Goal: Task Accomplishment & Management: Use online tool/utility

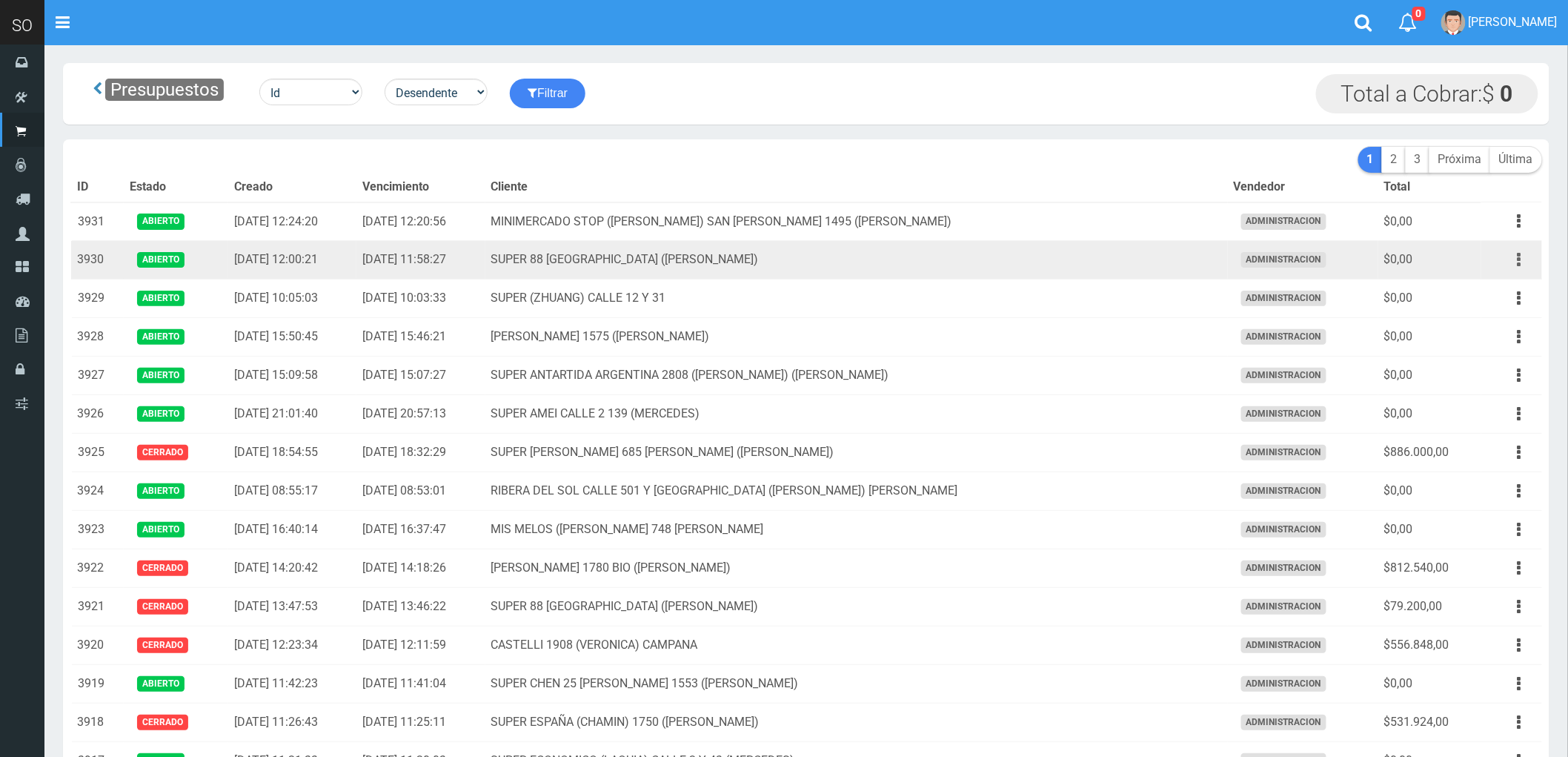
click at [1513, 261] on button "button" at bounding box center [1520, 260] width 34 height 26
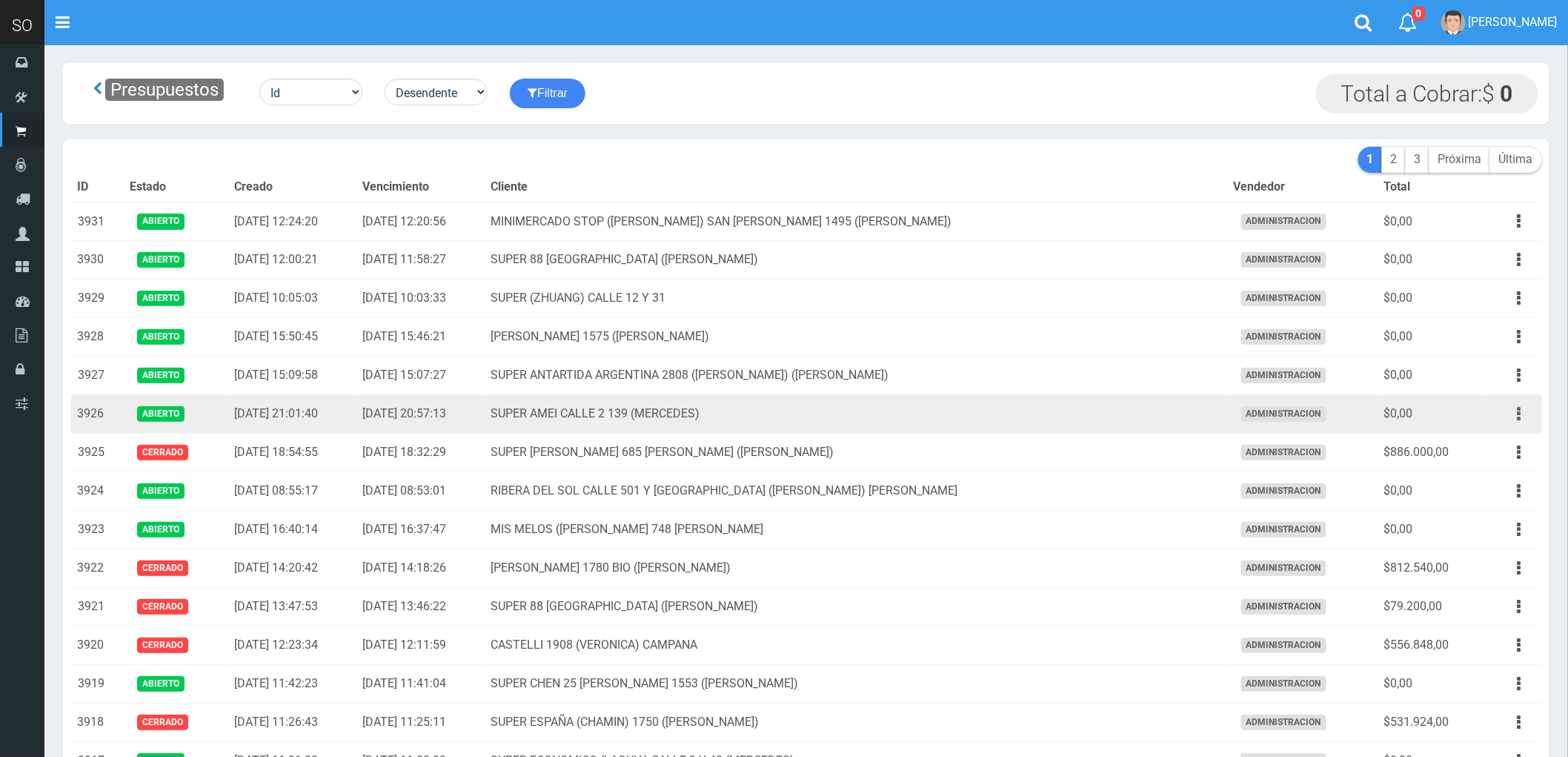
click at [1520, 412] on icon "button" at bounding box center [1520, 414] width 3 height 26
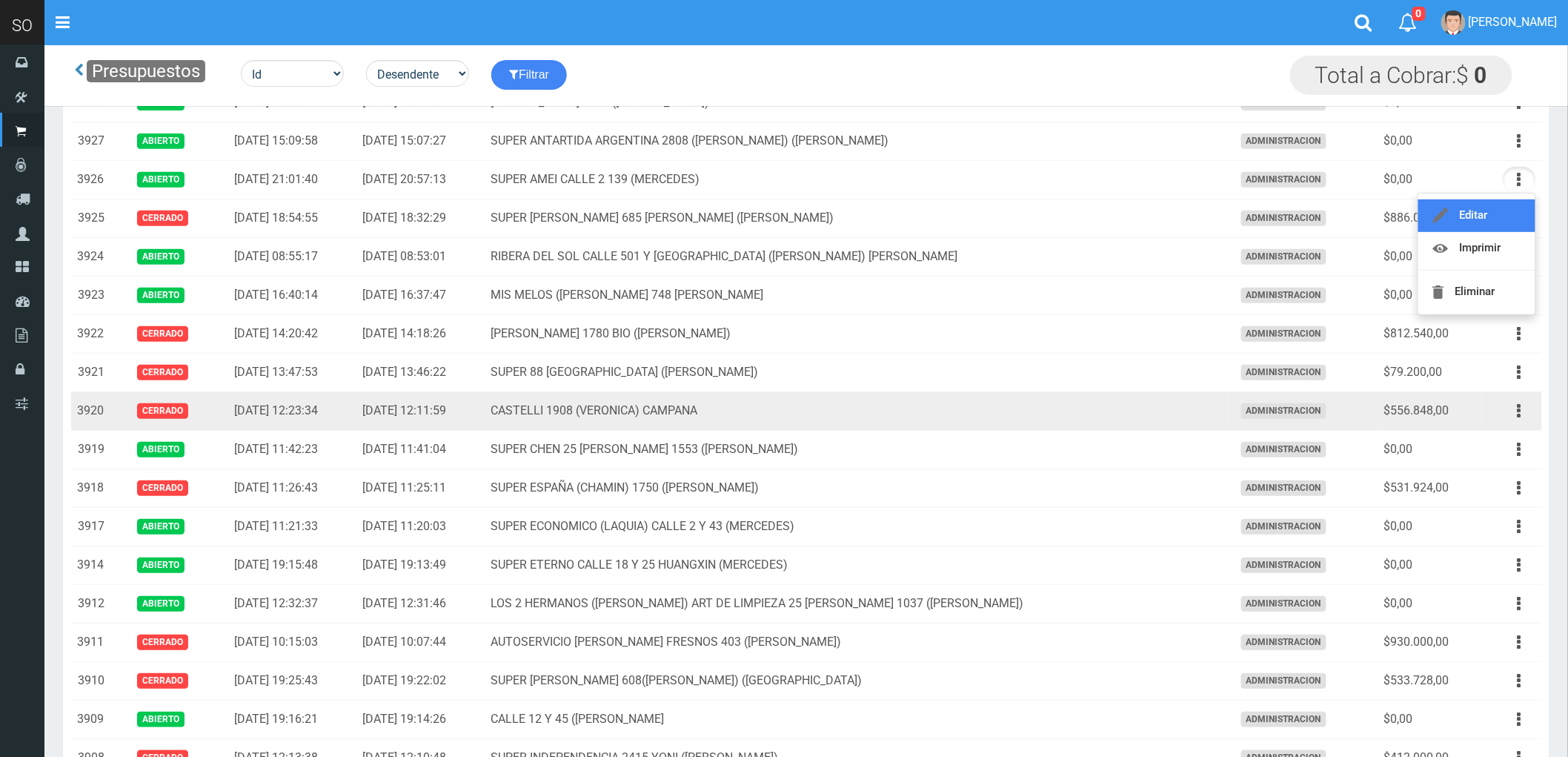
scroll to position [164, 0]
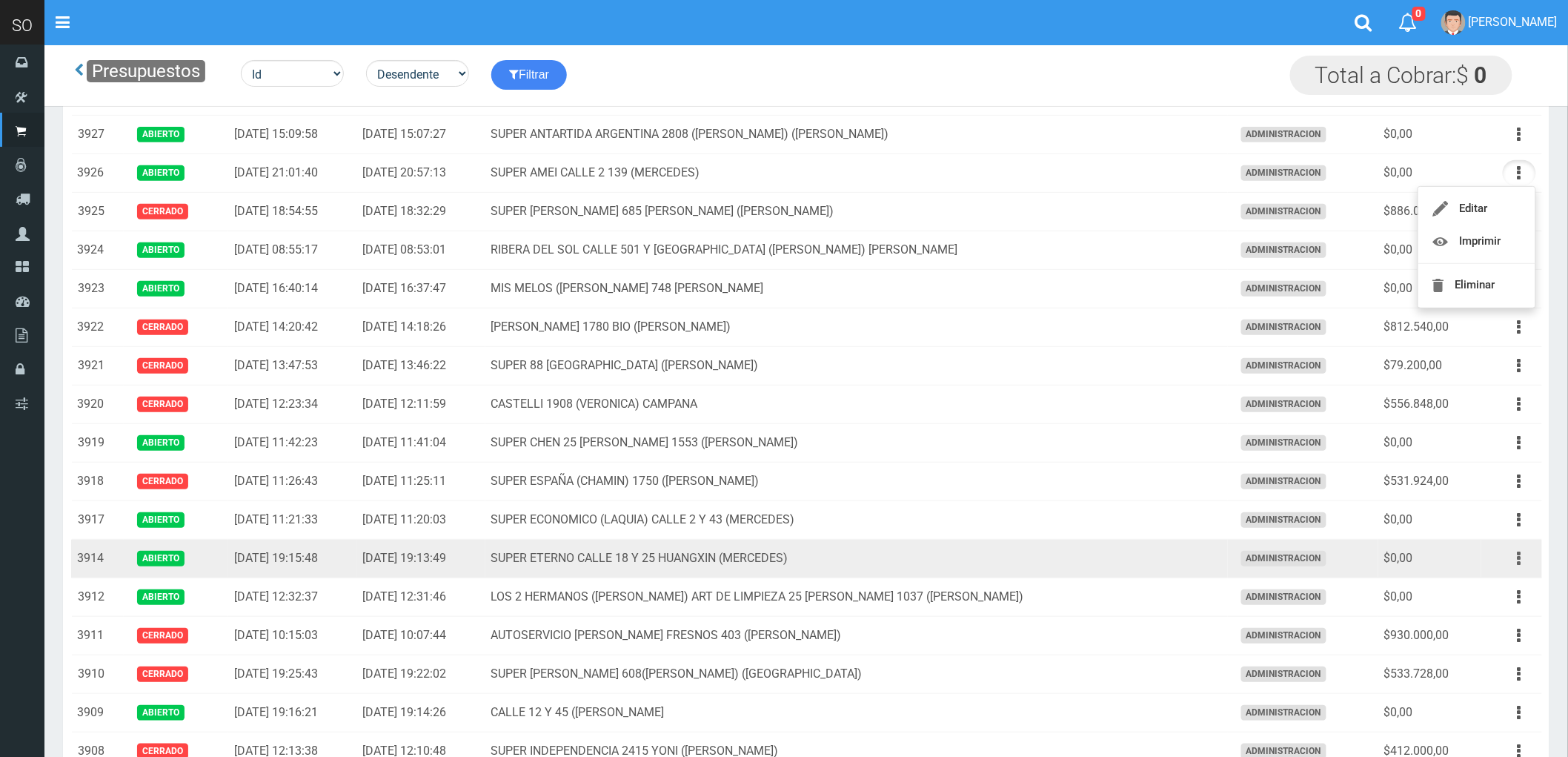
click at [1514, 556] on button "button" at bounding box center [1520, 559] width 34 height 26
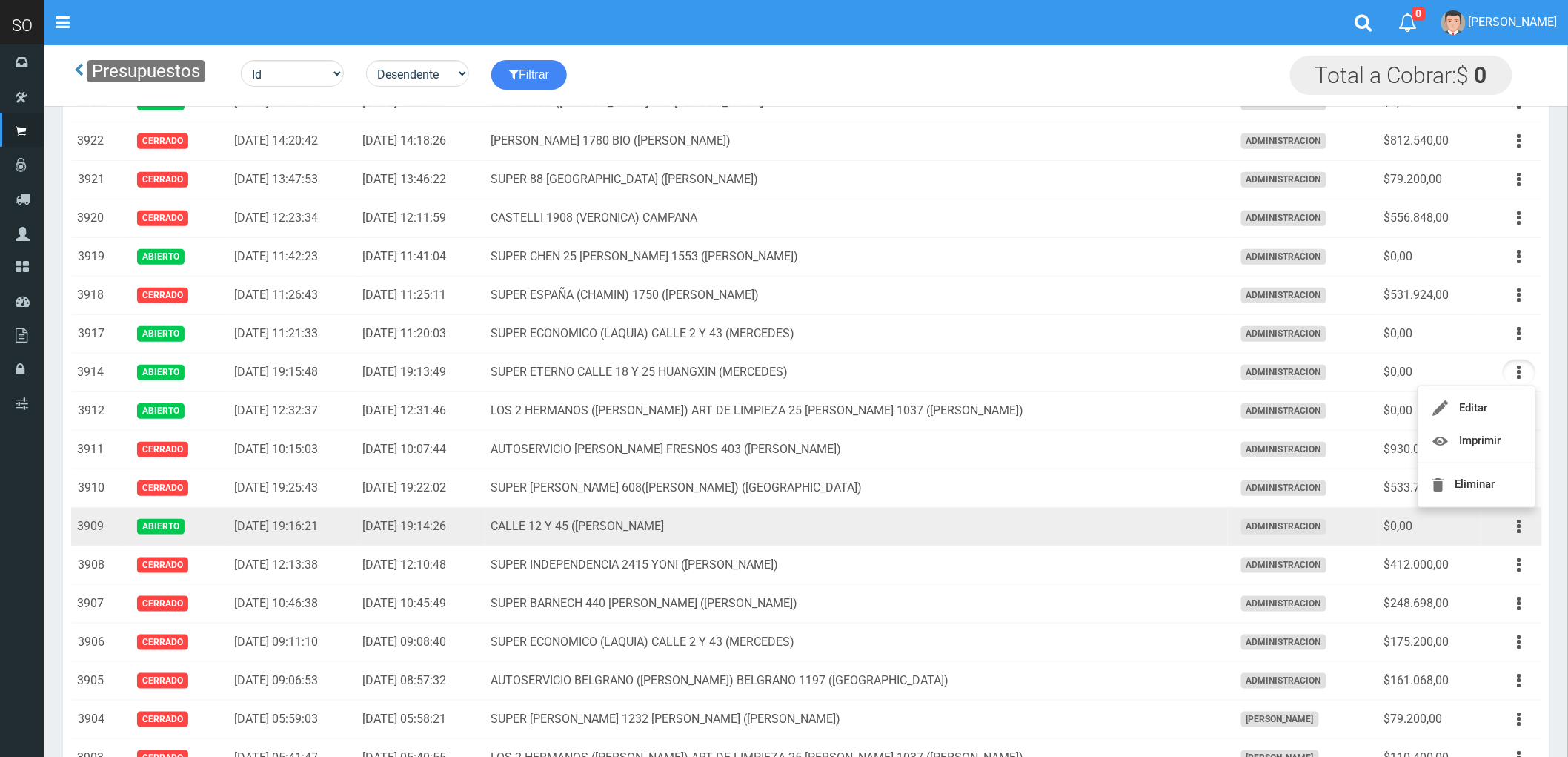
scroll to position [412, 0]
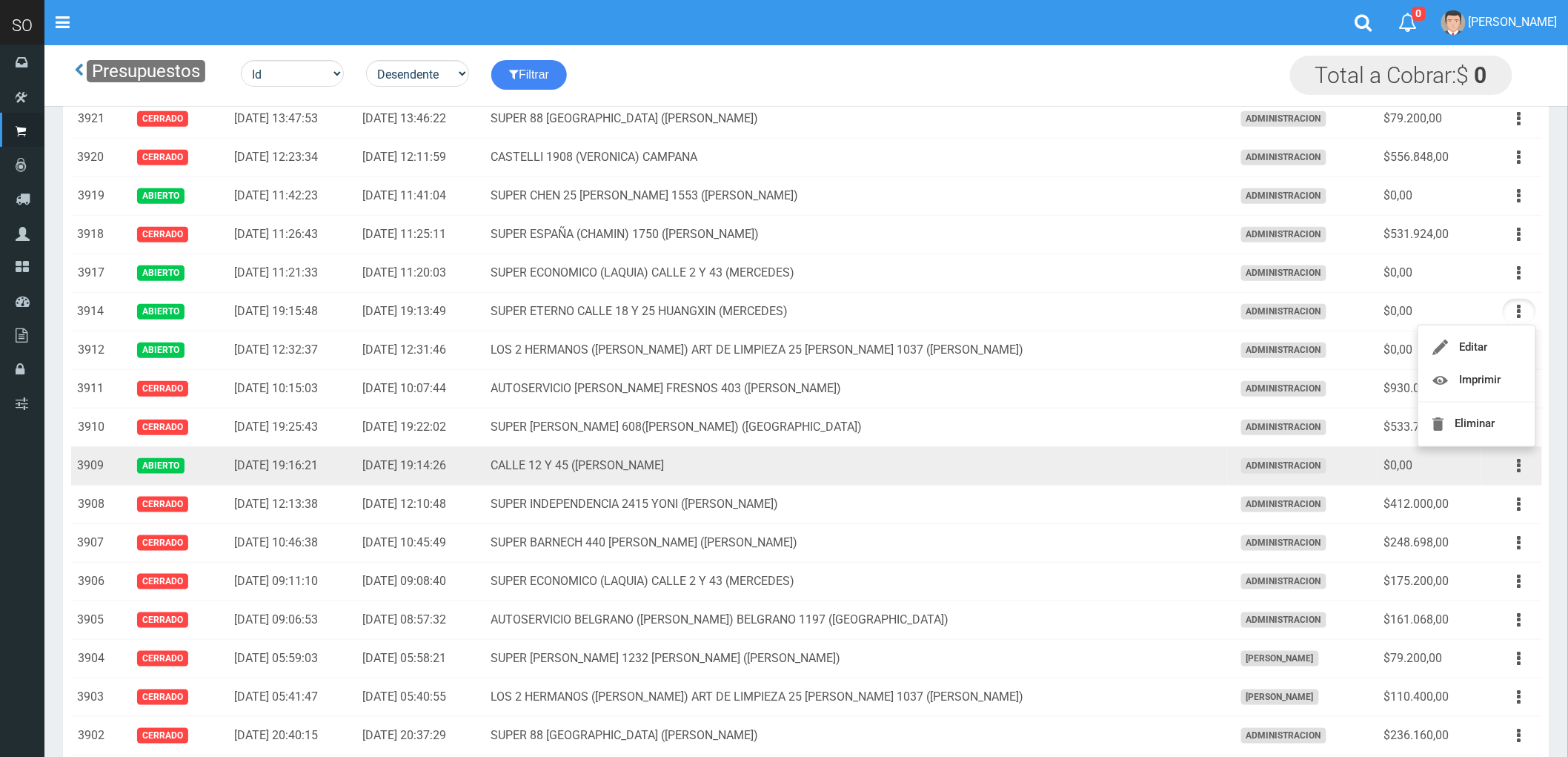
click at [989, 458] on td "CALLE 12 Y 45 ([PERSON_NAME]" at bounding box center [856, 466] width 743 height 39
click at [1522, 471] on button "button" at bounding box center [1520, 466] width 34 height 26
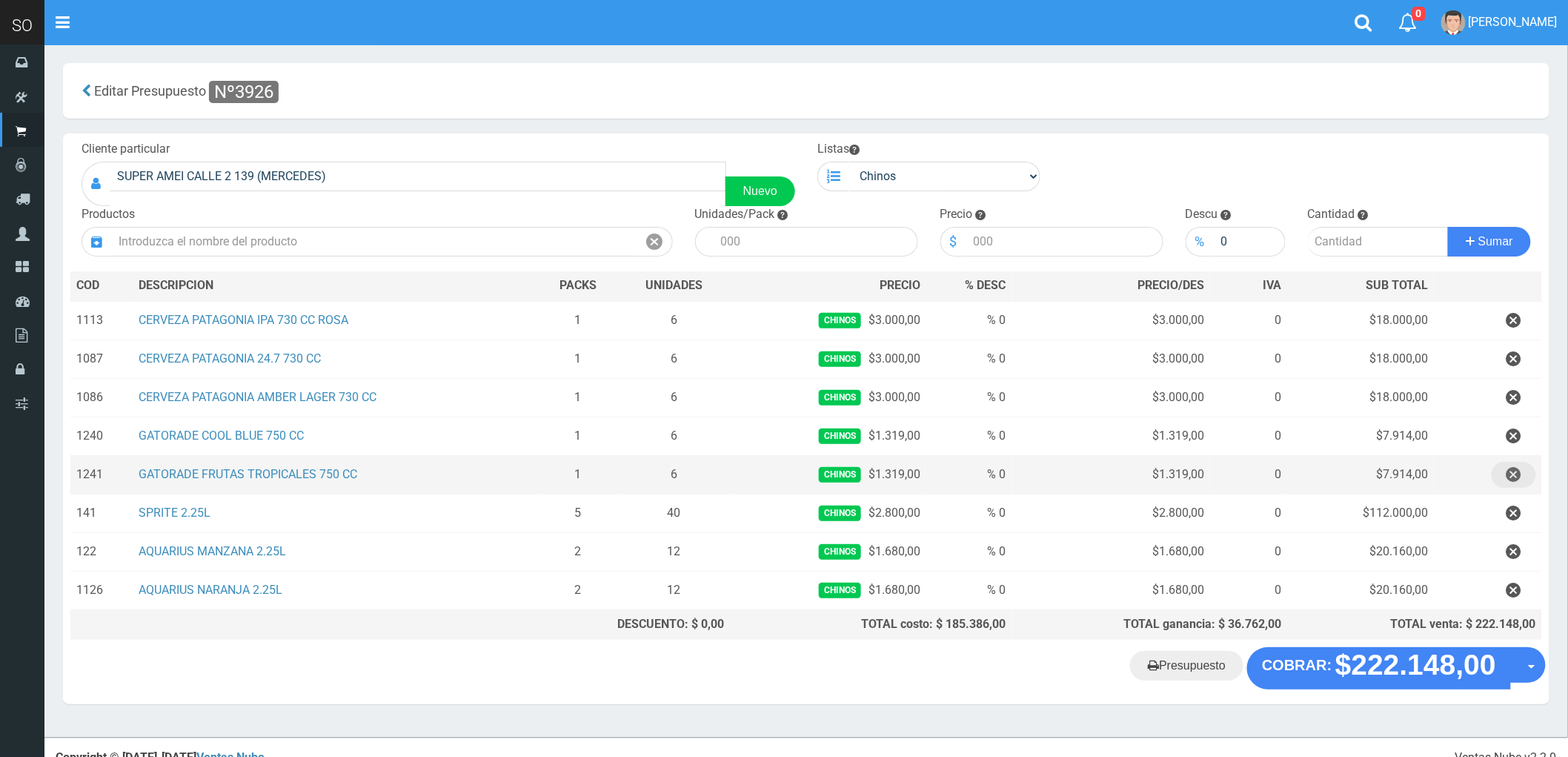
click at [1513, 477] on icon "button" at bounding box center [1514, 475] width 15 height 26
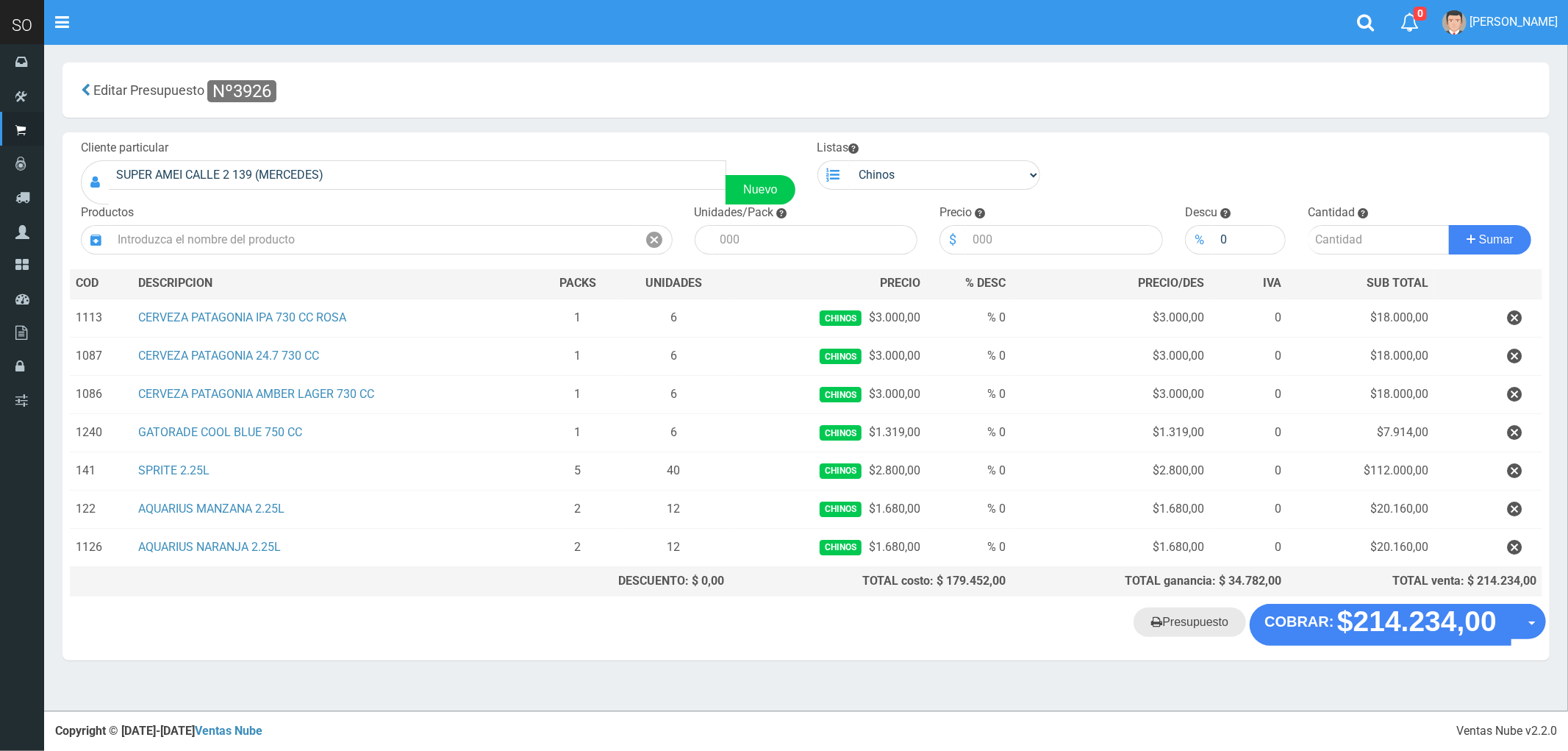
click at [1210, 628] on link "Presupuesto" at bounding box center [1189, 622] width 112 height 29
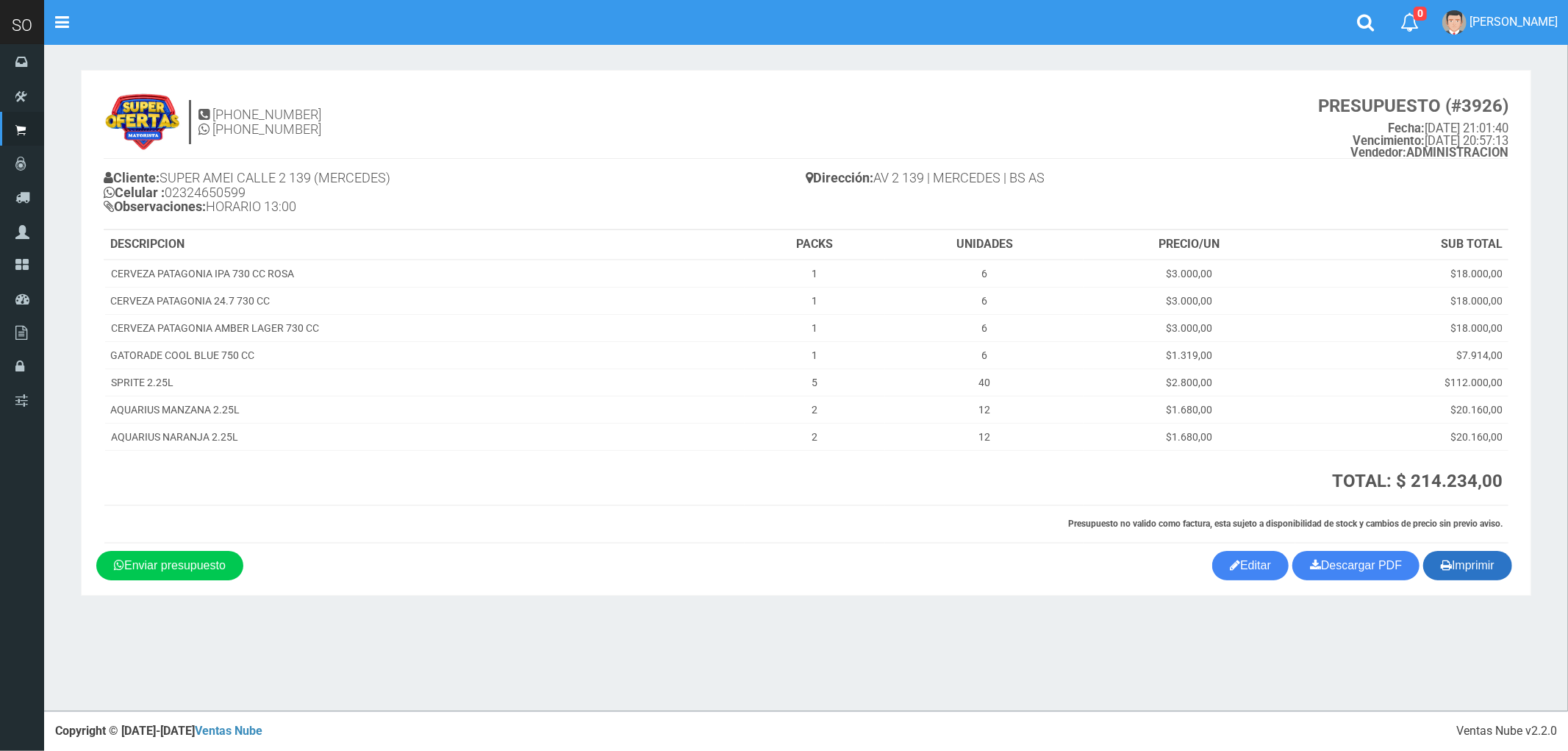
click at [1467, 565] on button "Imprimir" at bounding box center [1468, 566] width 89 height 29
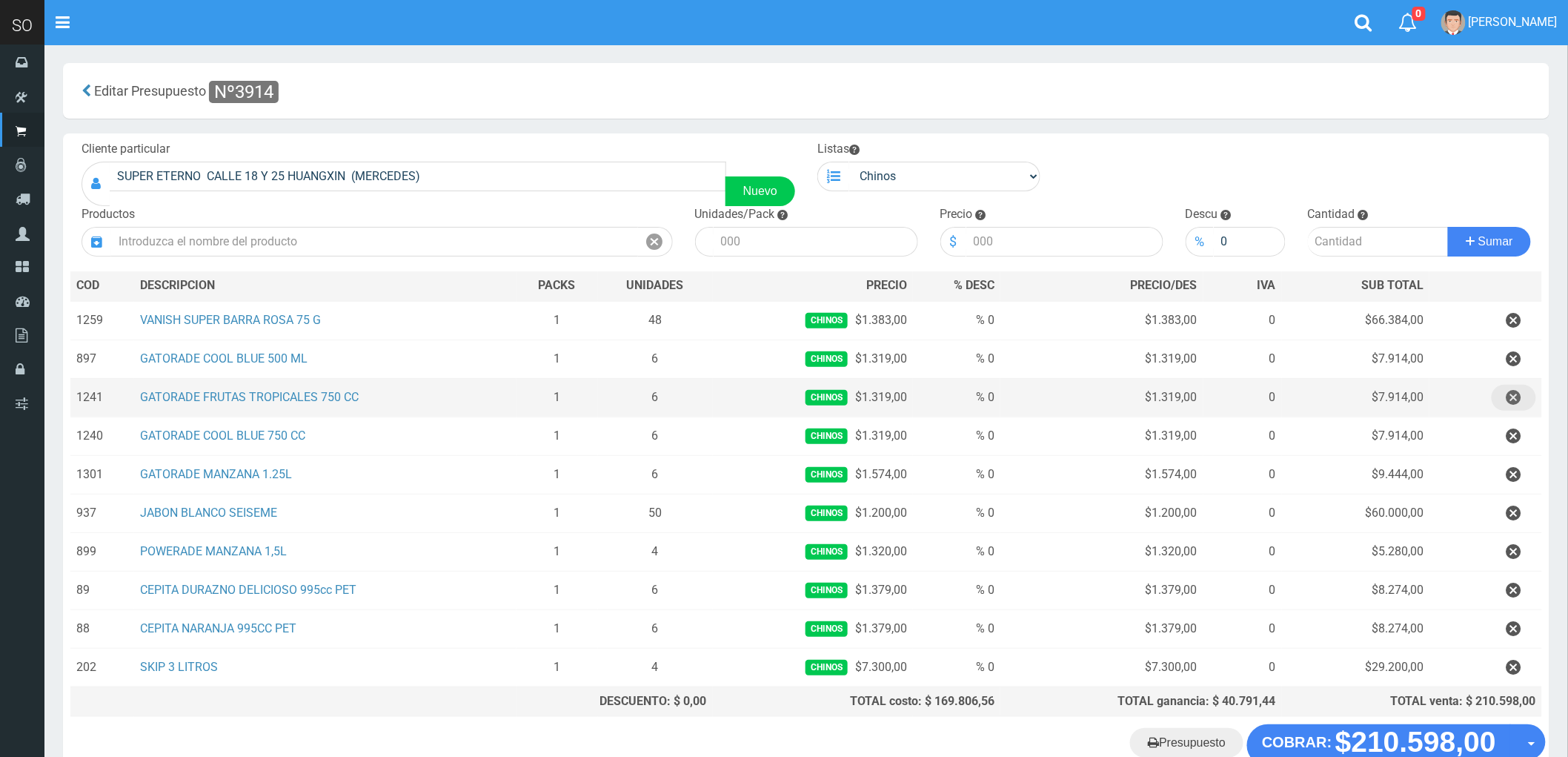
click at [1514, 395] on icon "button" at bounding box center [1514, 398] width 15 height 26
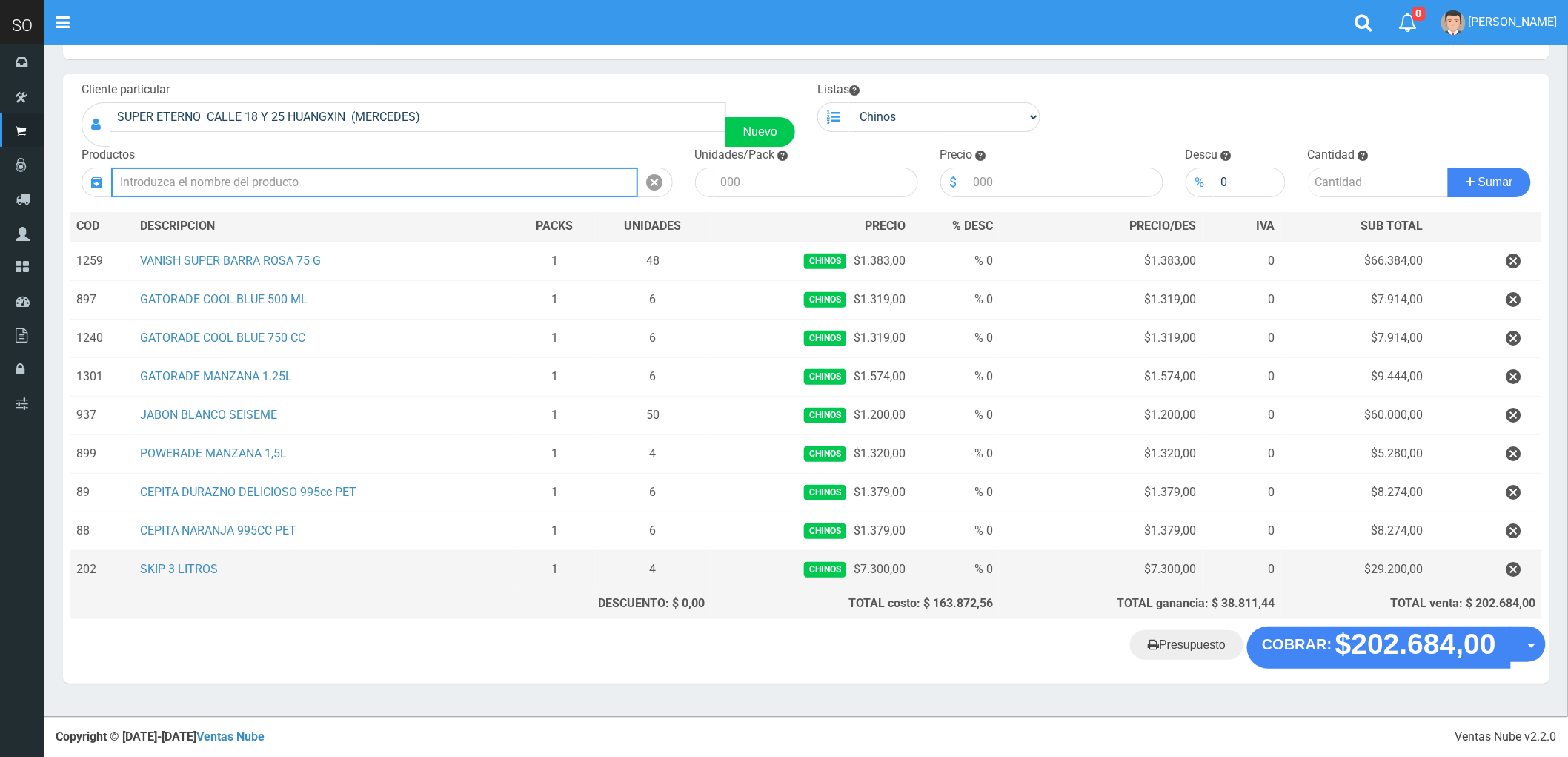
scroll to position [61, 0]
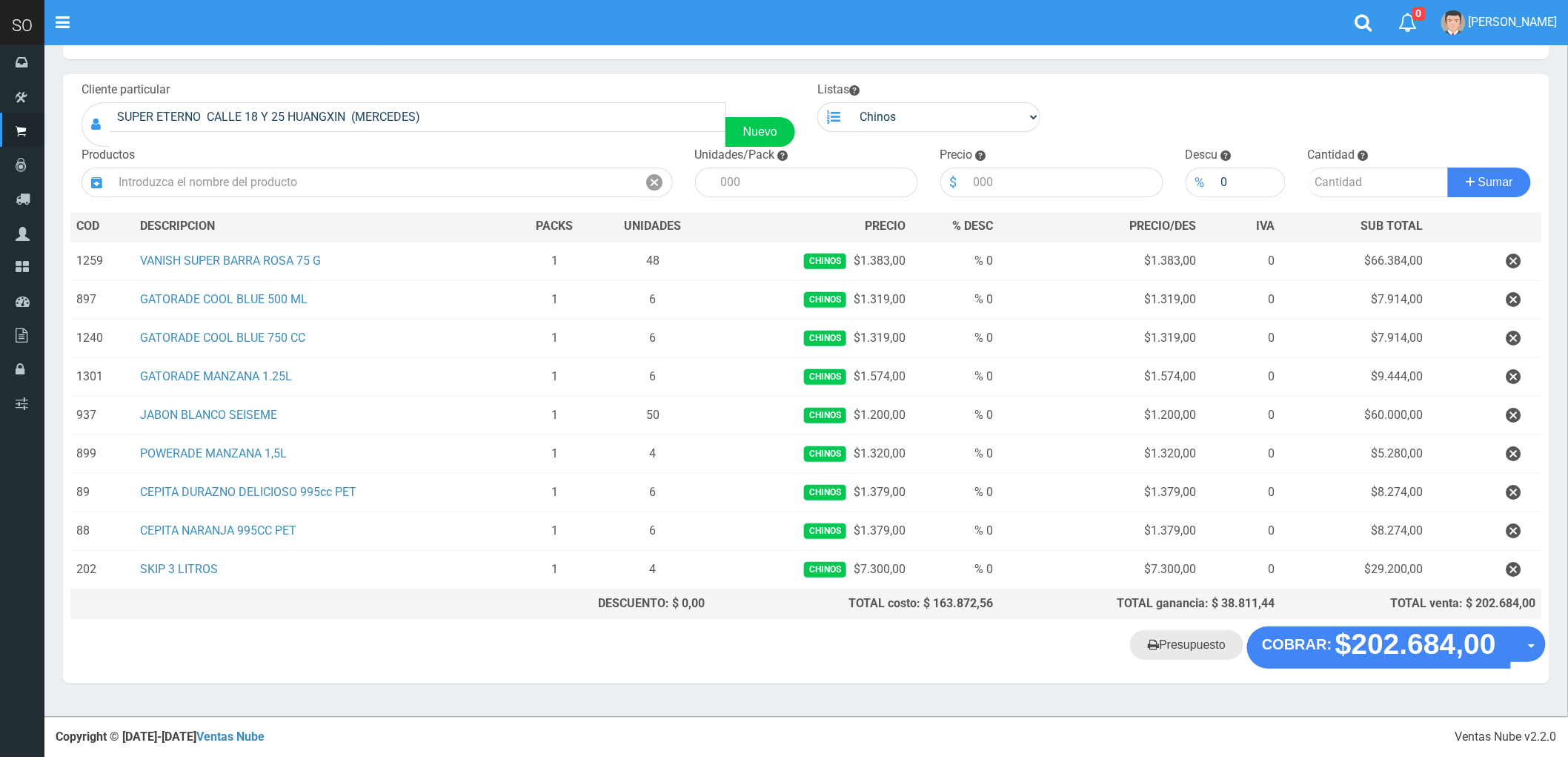
click at [1182, 641] on link "Presupuesto" at bounding box center [1187, 645] width 113 height 29
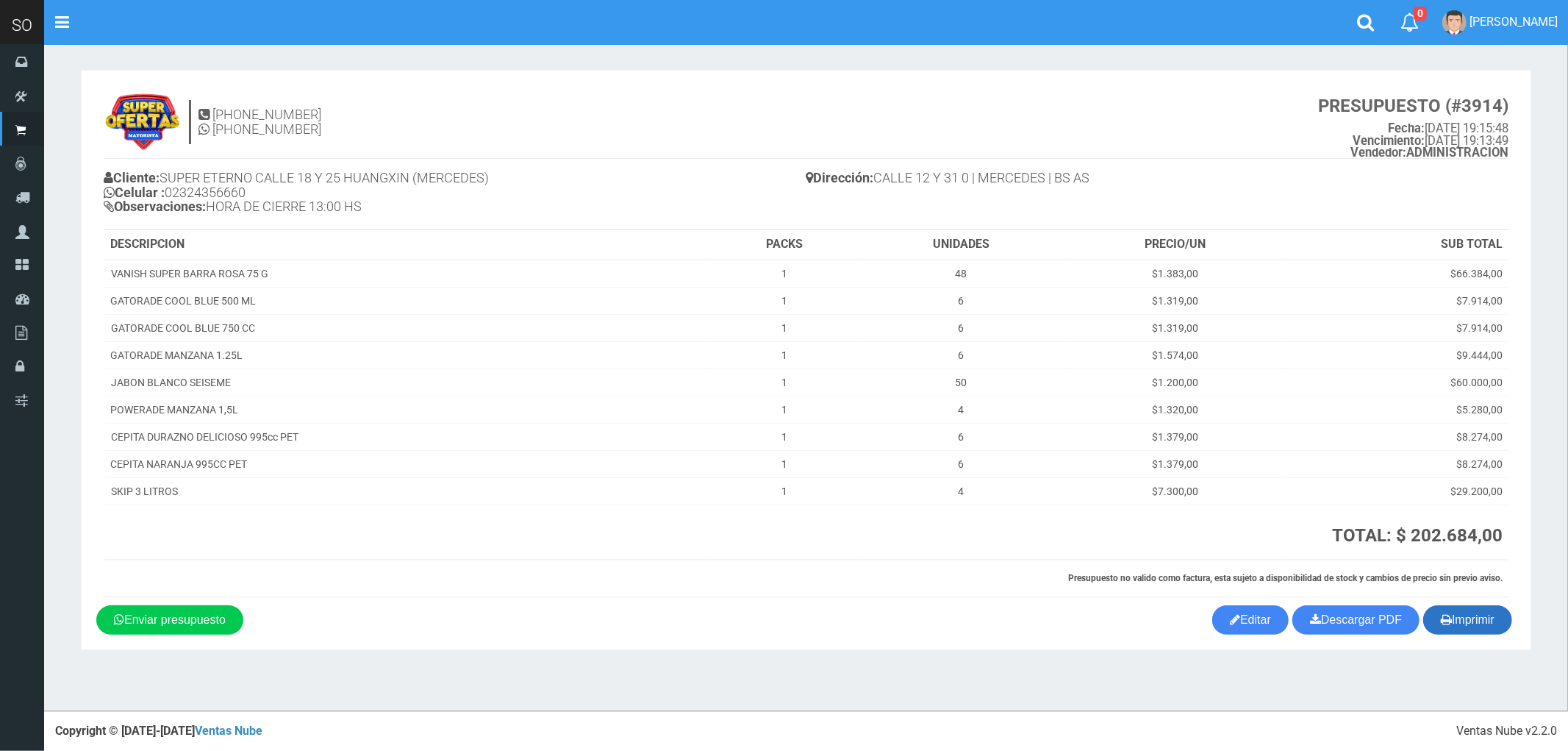
click at [1474, 608] on button "Imprimir" at bounding box center [1468, 620] width 89 height 29
